Goal: Task Accomplishment & Management: Use online tool/utility

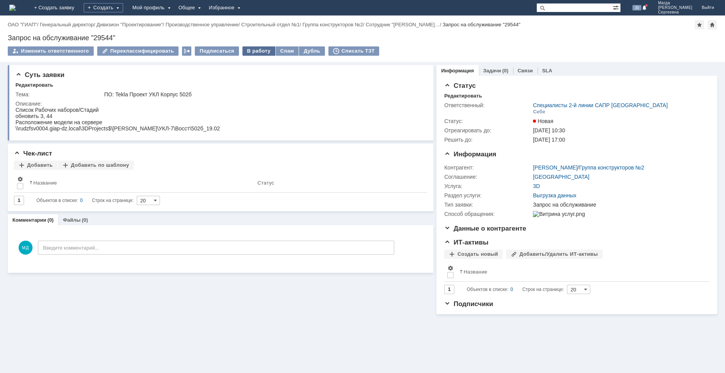
click at [252, 52] on div "В работу" at bounding box center [258, 50] width 33 height 9
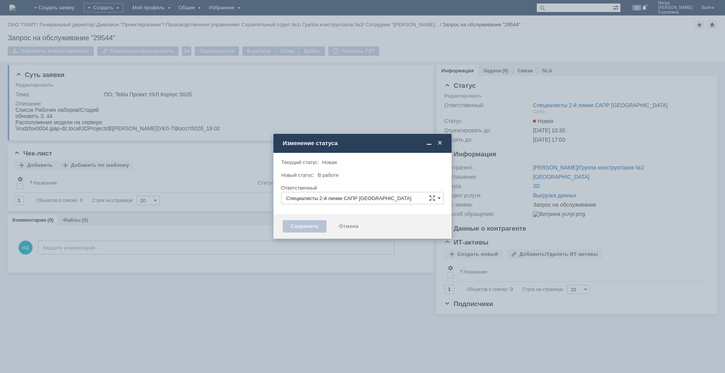
type input "[PERSON_NAME]"
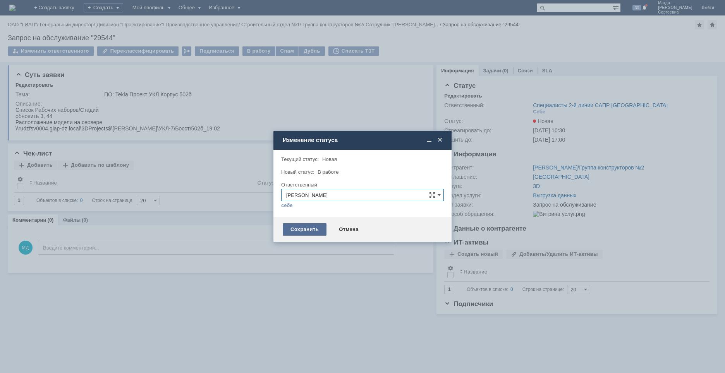
click at [304, 229] on div "Сохранить" at bounding box center [305, 230] width 44 height 12
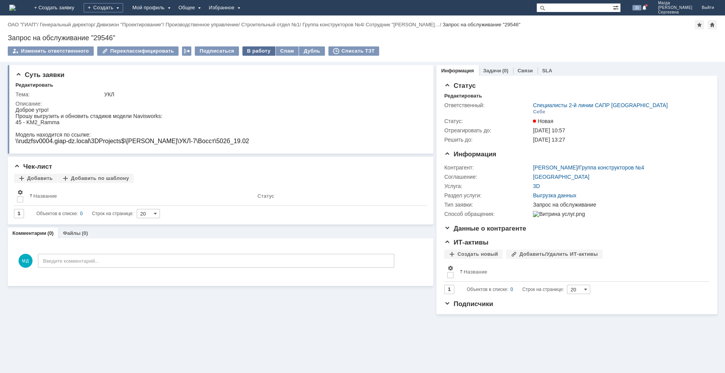
click at [256, 51] on div "В работу" at bounding box center [258, 50] width 33 height 9
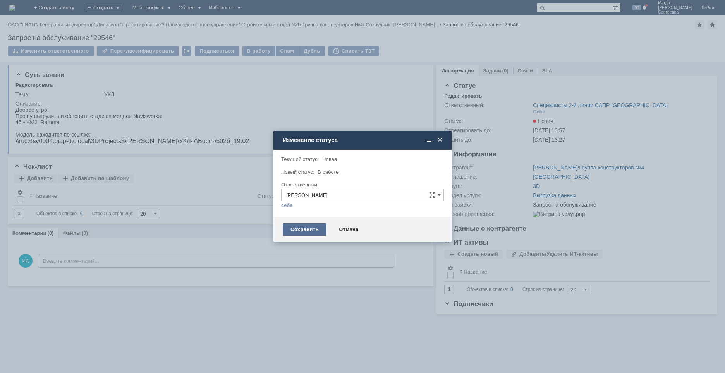
click at [296, 232] on div "Сохранить" at bounding box center [305, 230] width 44 height 12
